Goal: Check status: Check status

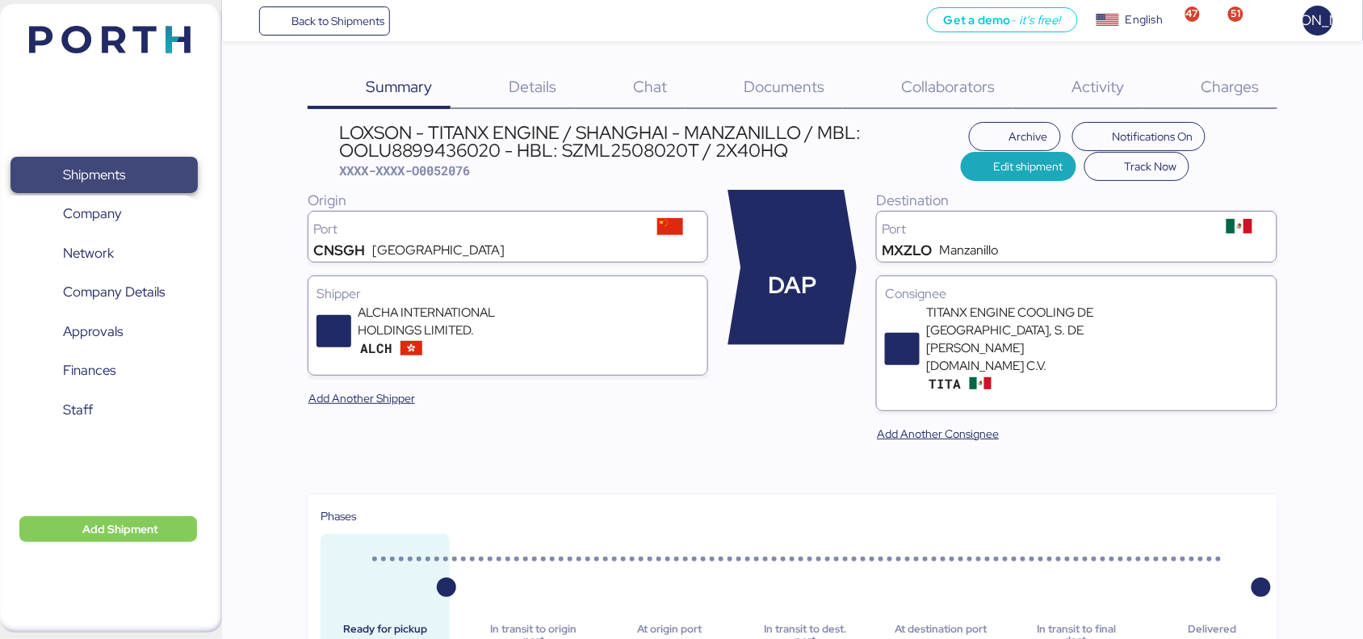
click at [65, 180] on span "Shipments" at bounding box center [94, 174] width 62 height 23
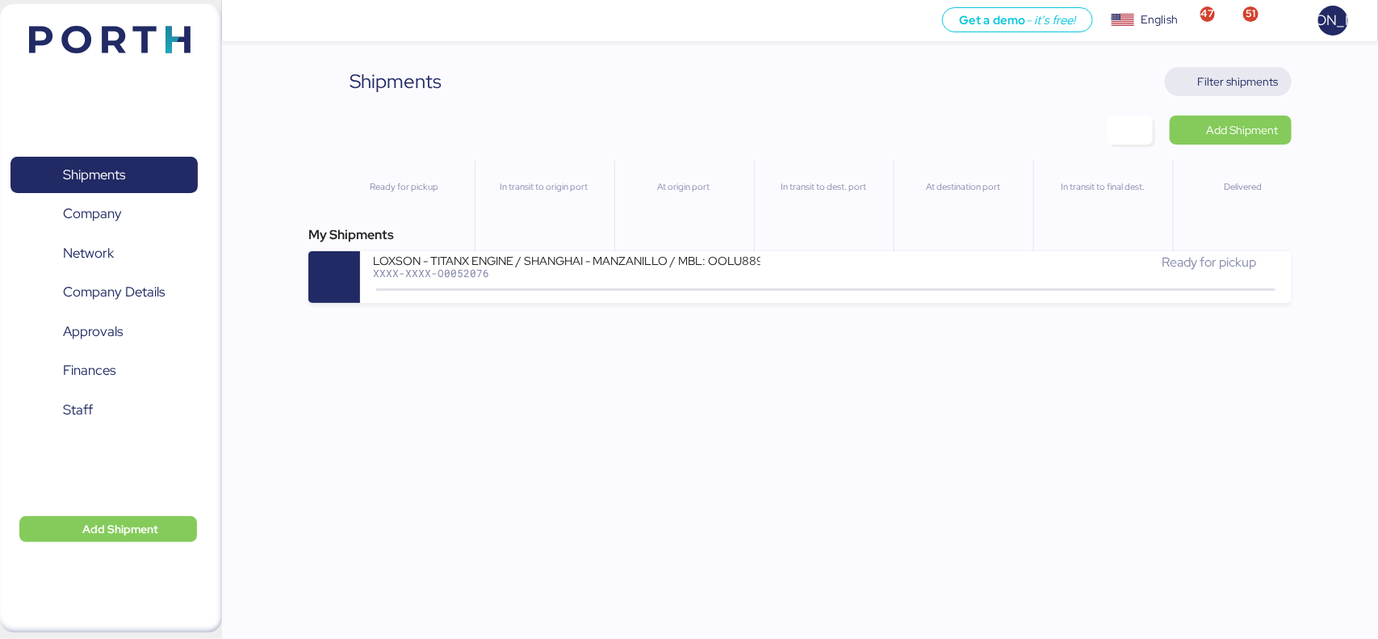
click at [1236, 72] on span "Filter shipments" at bounding box center [1238, 81] width 81 height 19
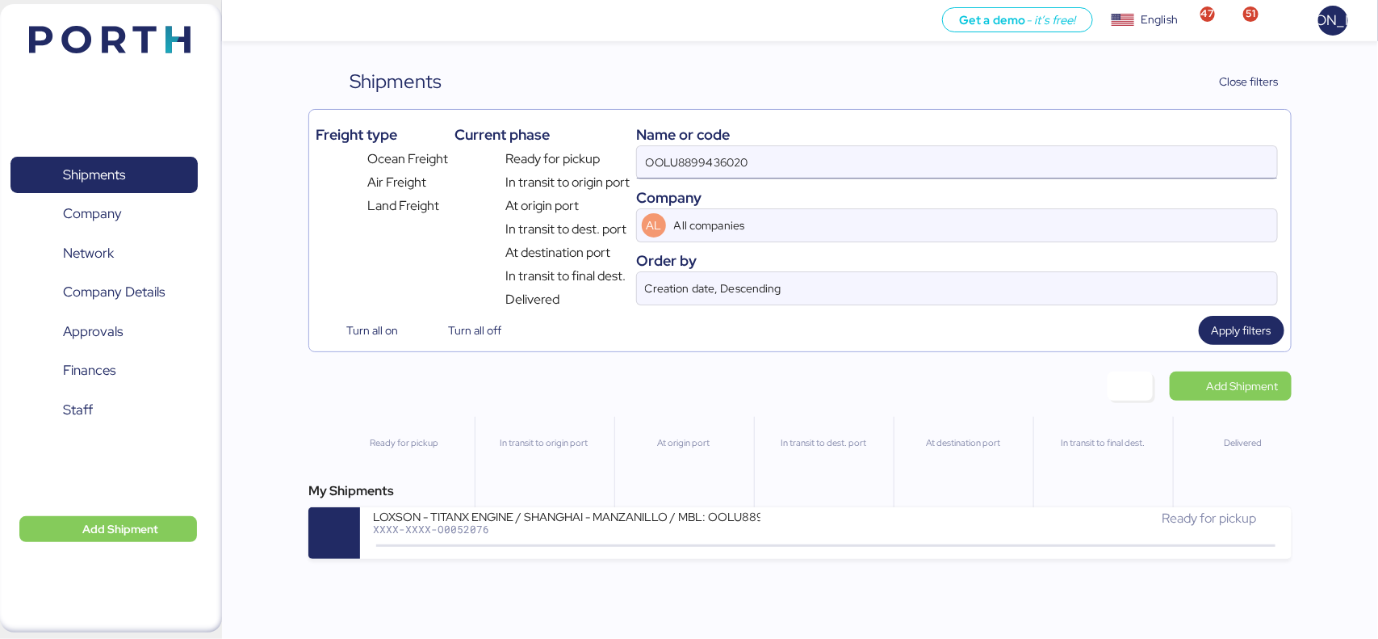
click at [813, 171] on input "OOLU8899436020" at bounding box center [957, 162] width 640 height 32
paste input "0052075"
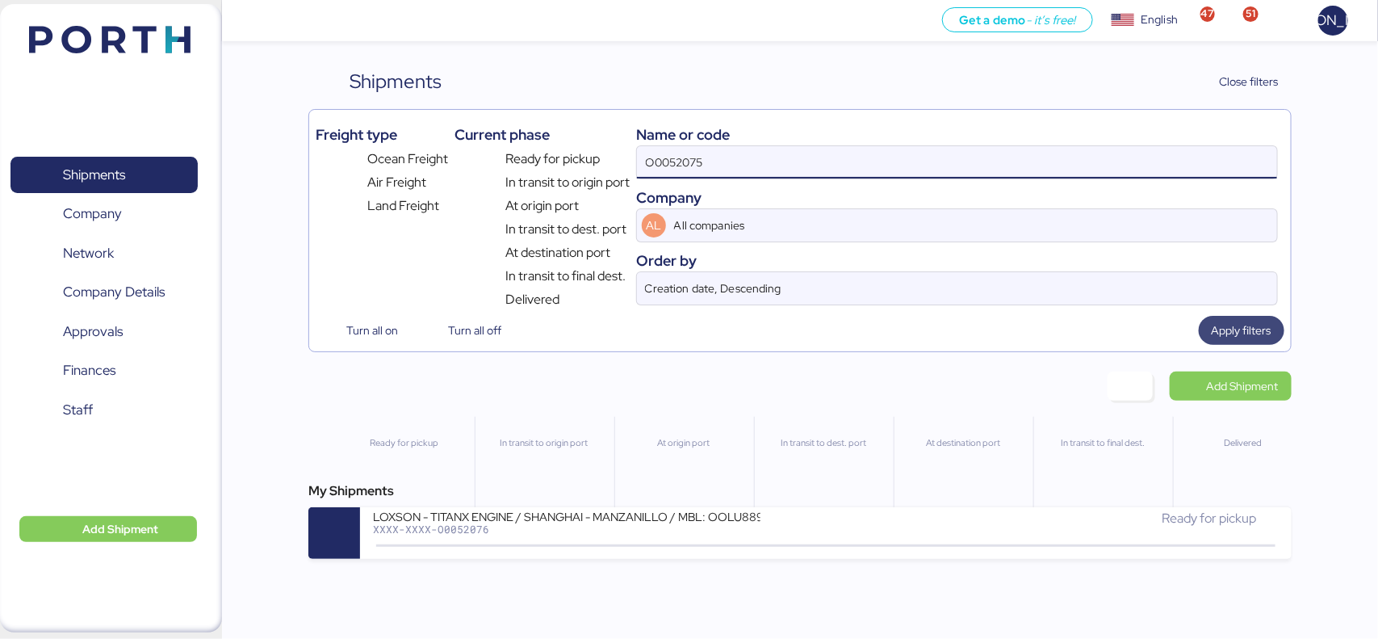
type input "O0052075"
click at [1258, 329] on span "Apply filters" at bounding box center [1242, 330] width 60 height 19
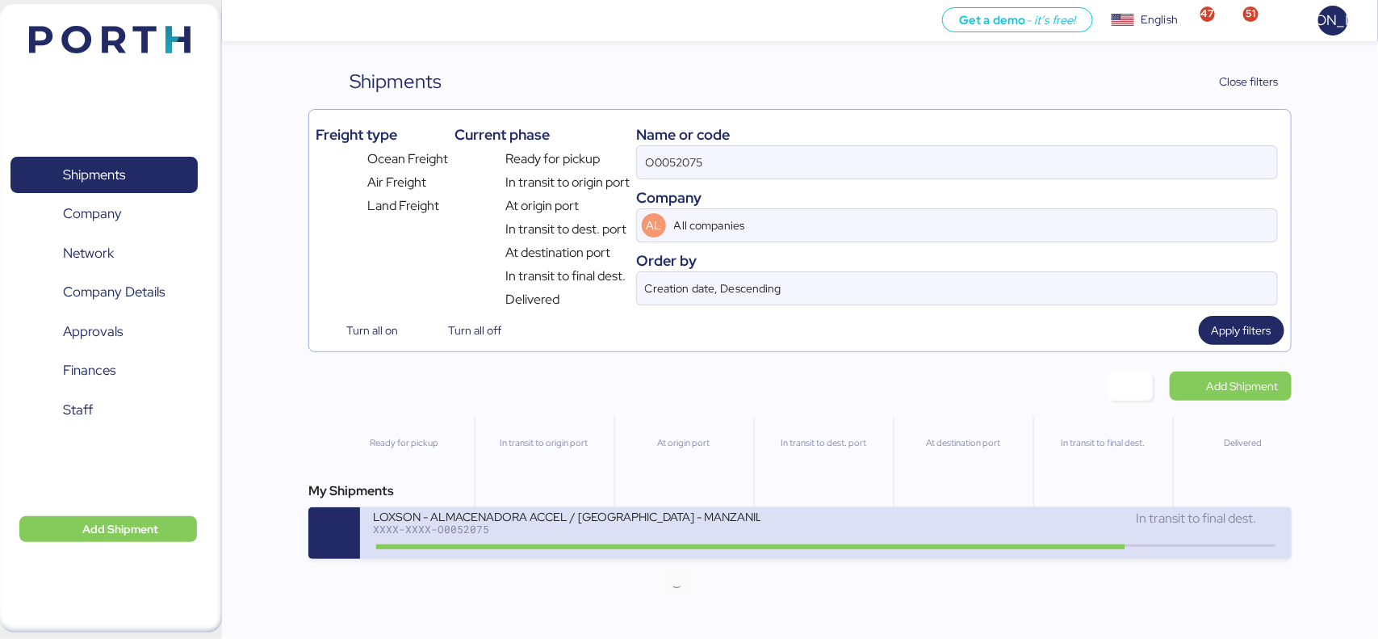
click at [644, 550] on icon at bounding box center [678, 546] width 78 height 18
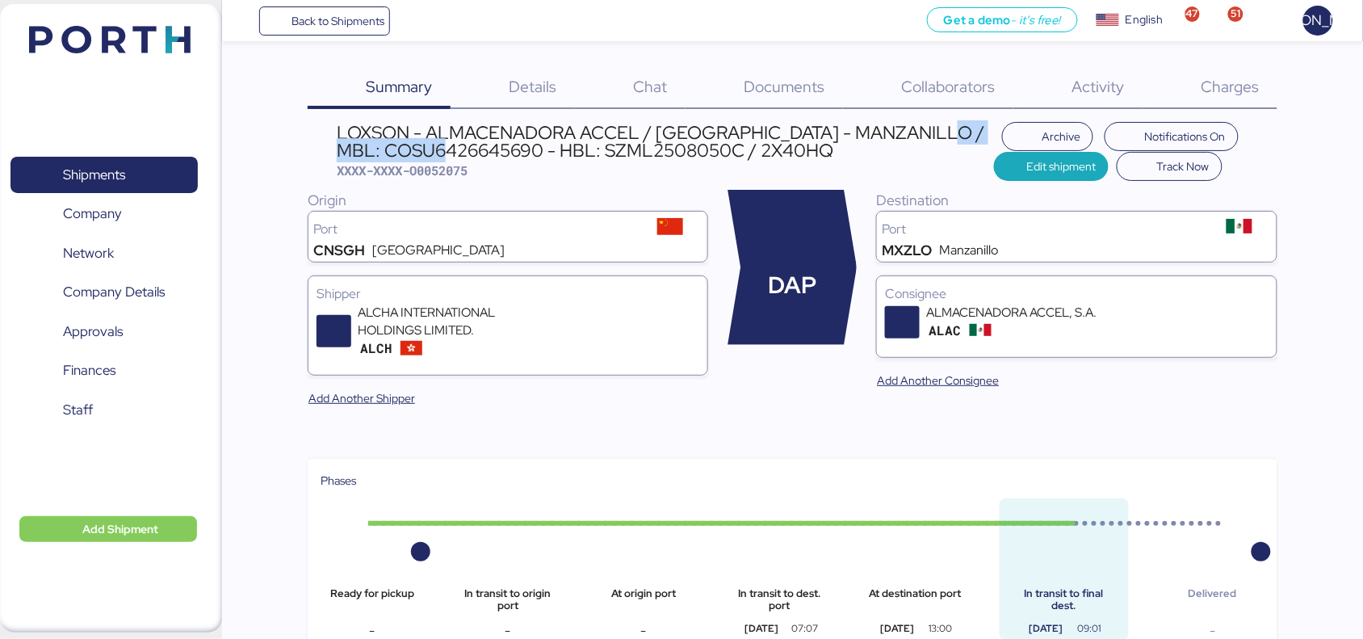
drag, startPoint x: 497, startPoint y: 149, endPoint x: 336, endPoint y: 142, distance: 160.9
click at [336, 142] on header "LOXSON - ALMACENADORA ACCEL / [GEOGRAPHIC_DATA] - MANZANILLO / MBL: COSU6426645…" at bounding box center [793, 151] width 970 height 59
copy div "COSU6426645690"
drag, startPoint x: 700, startPoint y: 147, endPoint x: 558, endPoint y: 148, distance: 142.1
click at [558, 148] on div "LOXSON - ALMACENADORA ACCEL / [GEOGRAPHIC_DATA] - MANZANILLO / MBL: COSU6426645…" at bounding box center [665, 142] width 657 height 36
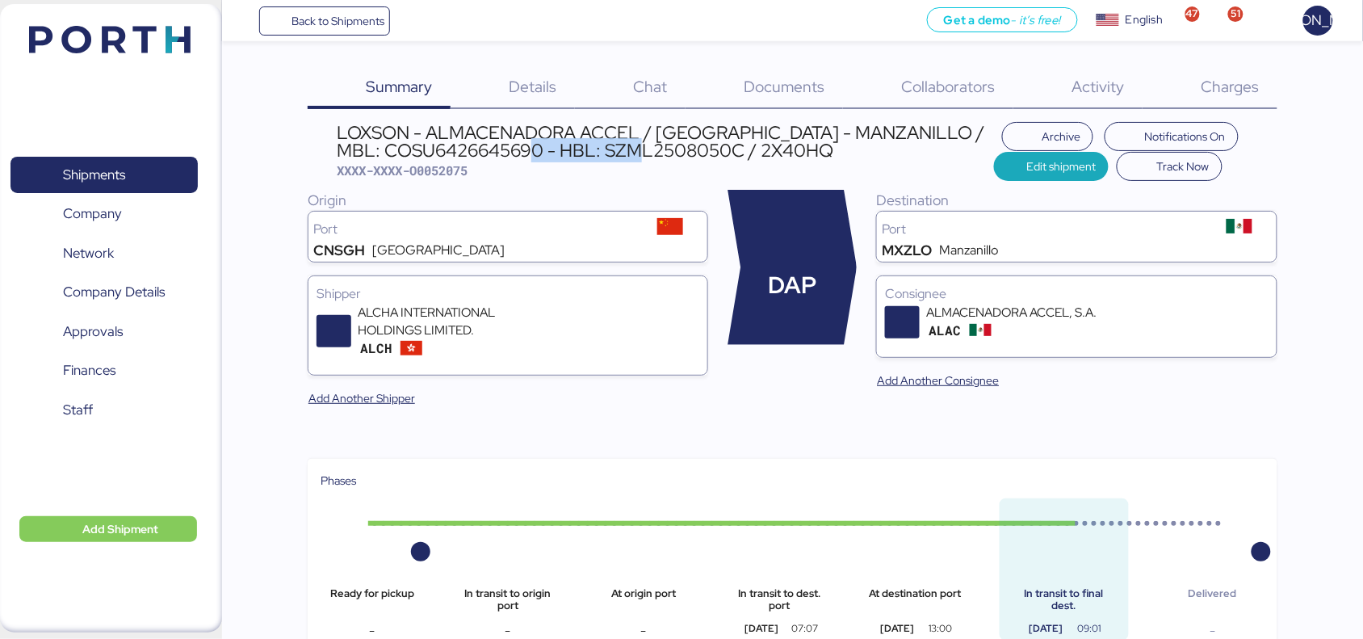
copy div "SZML2508050C"
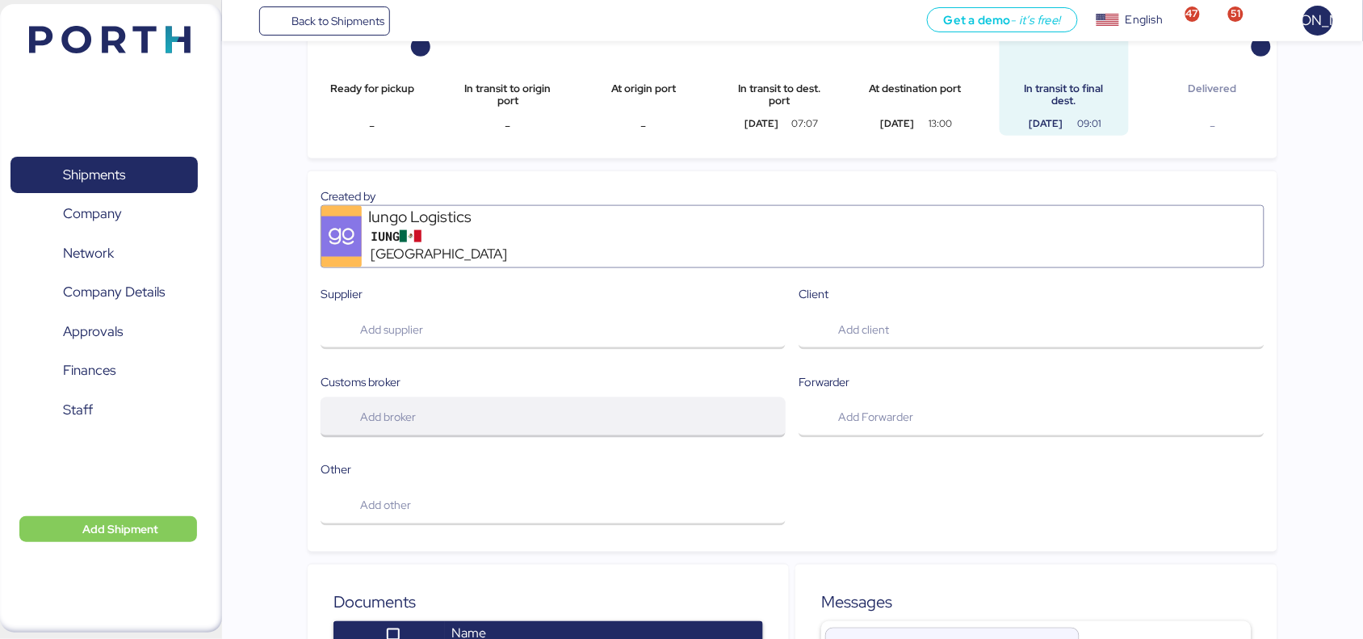
scroll to position [894, 0]
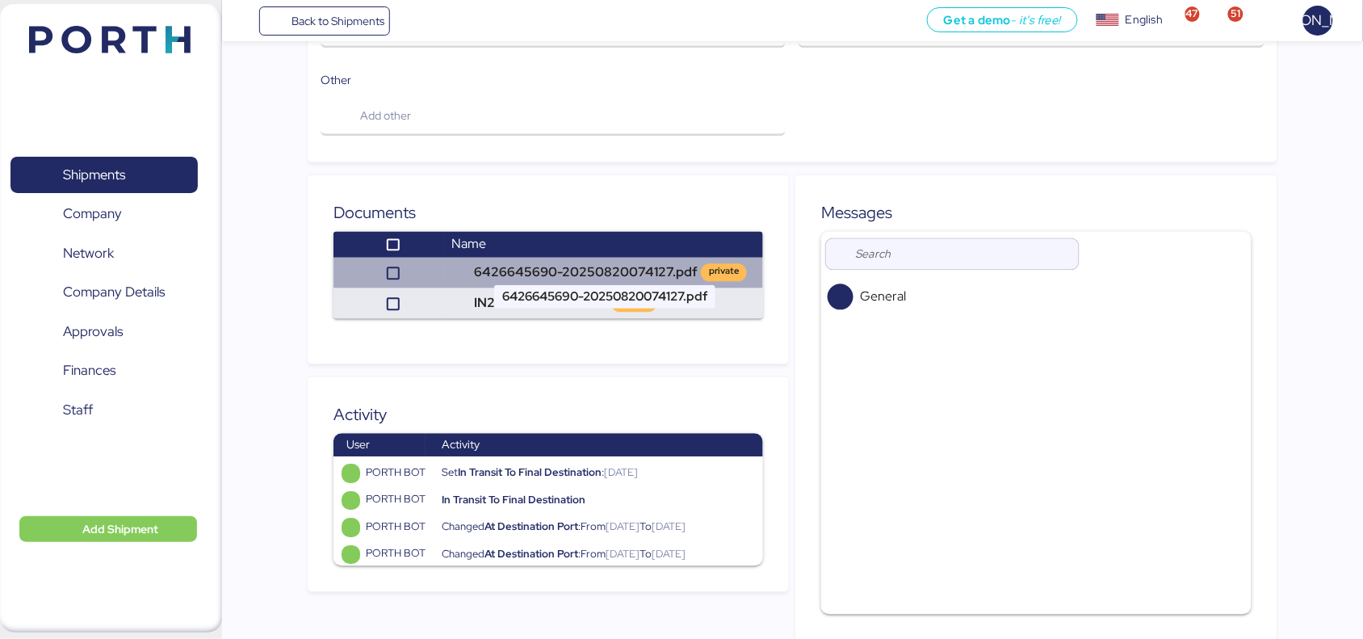
click at [510, 258] on td "6426645690-20250820074127.pdf private" at bounding box center [604, 273] width 318 height 31
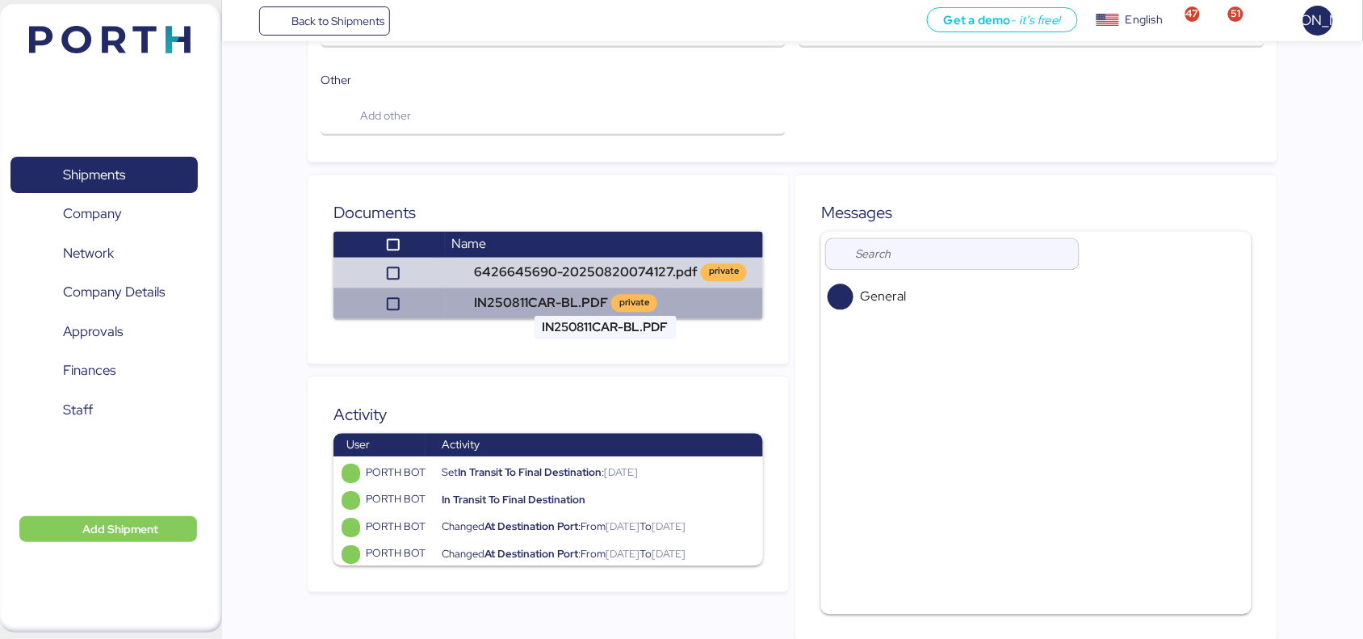
click at [485, 288] on td "IN250811CAR-BL.PDF private" at bounding box center [604, 303] width 318 height 31
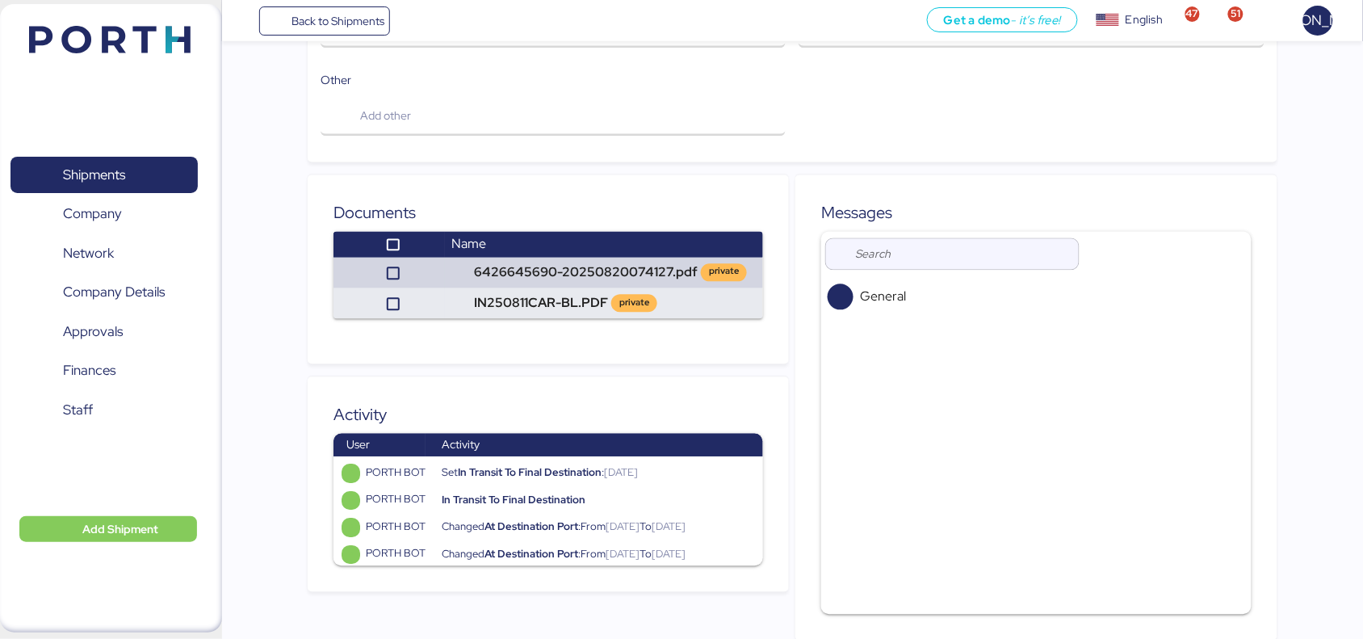
click at [125, 154] on div "Shipments 0 Company 0 Network 0 Company Details 0 Approvals 0 Finances 0 Staff 0" at bounding box center [104, 318] width 208 height 368
click at [125, 163] on span "Shipments" at bounding box center [104, 174] width 174 height 23
